Goal: Answer question/provide support: Share knowledge or assist other users

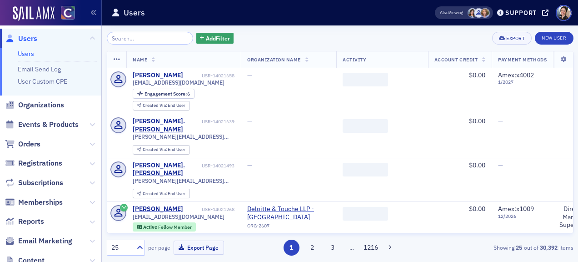
click at [158, 36] on input "search" at bounding box center [150, 38] width 87 height 13
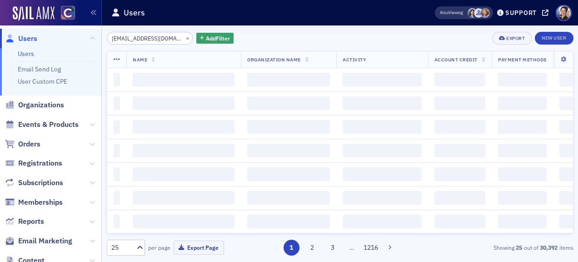
scroll to position [0, 6]
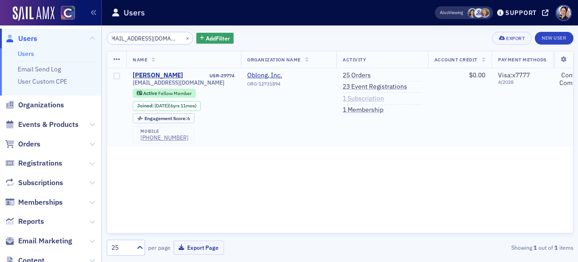
type input "[EMAIL_ADDRESS][DOMAIN_NAME]"
click at [371, 100] on link "1 Subscription" at bounding box center [363, 99] width 41 height 8
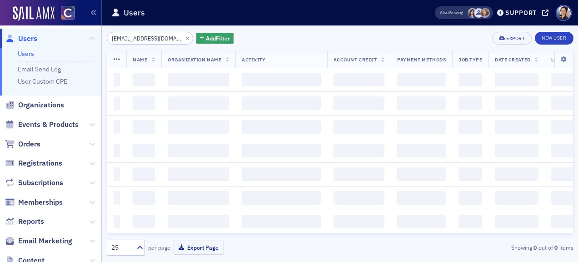
scroll to position [0, 6]
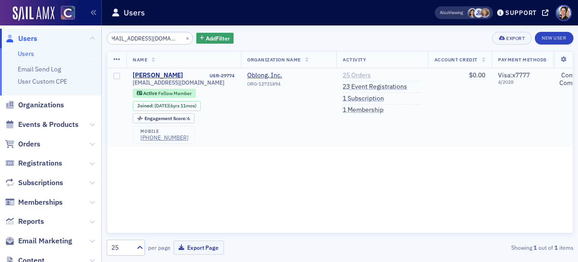
click at [359, 75] on link "25 Orders" at bounding box center [357, 75] width 28 height 8
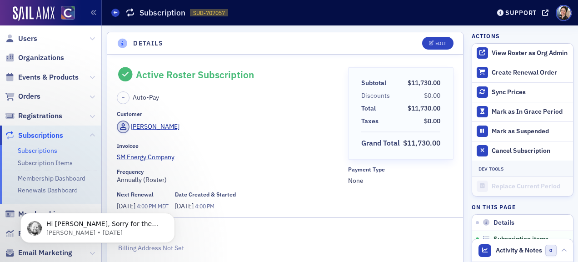
scroll to position [93, 0]
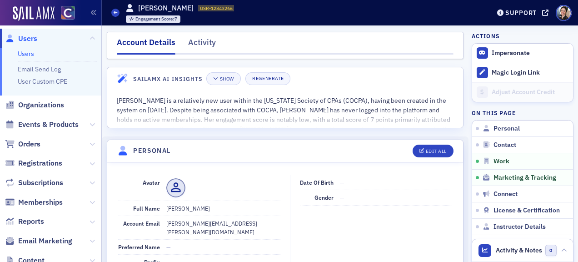
scroll to position [823, 0]
